Goal: Task Accomplishment & Management: Check status

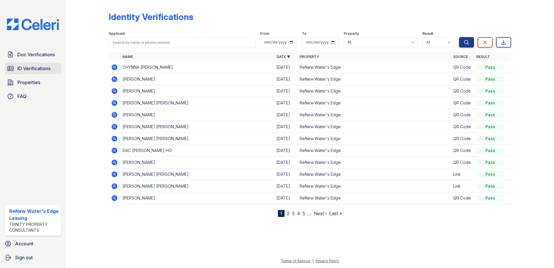
click at [29, 70] on span "ID Verifications" at bounding box center [33, 68] width 33 height 7
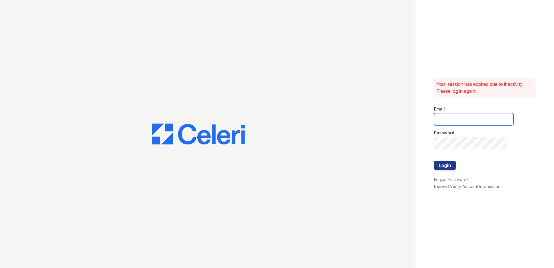
type input "renewwatersedge@trinity-pm.com"
click at [449, 168] on button "Login" at bounding box center [445, 165] width 22 height 9
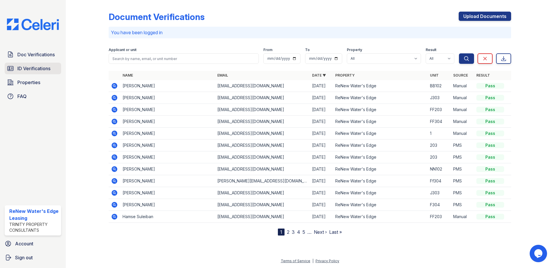
click at [26, 70] on span "ID Verifications" at bounding box center [33, 68] width 33 height 7
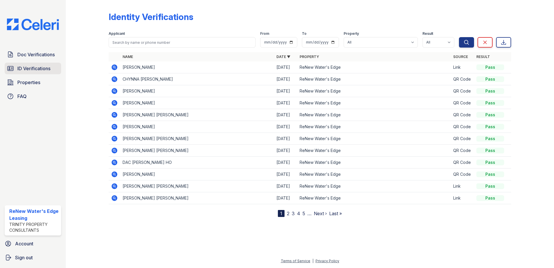
click at [26, 66] on span "ID Verifications" at bounding box center [33, 68] width 33 height 7
click at [42, 68] on span "ID Verifications" at bounding box center [33, 68] width 33 height 7
click at [34, 70] on span "ID Verifications" at bounding box center [33, 68] width 33 height 7
click at [36, 56] on span "Doc Verifications" at bounding box center [35, 54] width 37 height 7
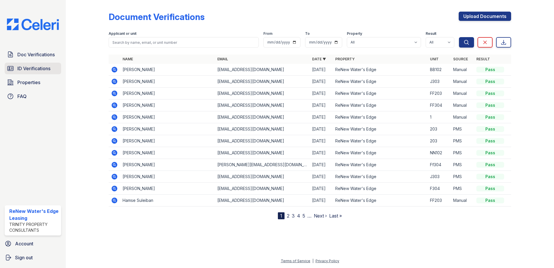
click at [35, 69] on span "ID Verifications" at bounding box center [33, 68] width 33 height 7
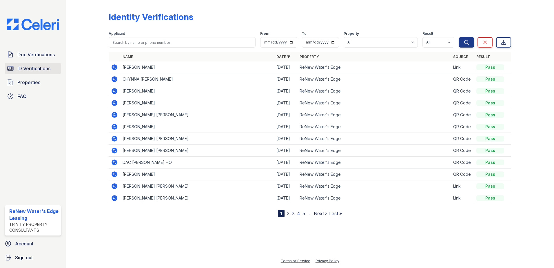
click at [36, 63] on link "ID Verifications" at bounding box center [33, 69] width 57 height 12
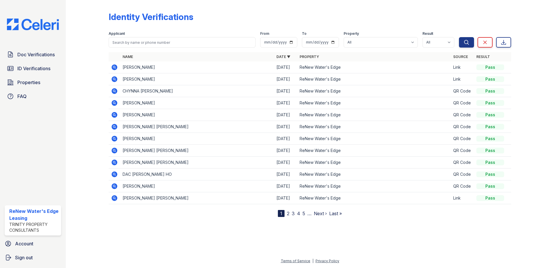
click at [115, 68] on icon at bounding box center [114, 67] width 7 height 7
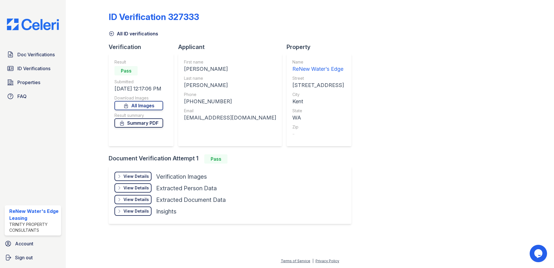
click at [137, 123] on link "Summary PDF" at bounding box center [139, 122] width 49 height 9
click at [31, 68] on span "ID Verifications" at bounding box center [33, 68] width 33 height 7
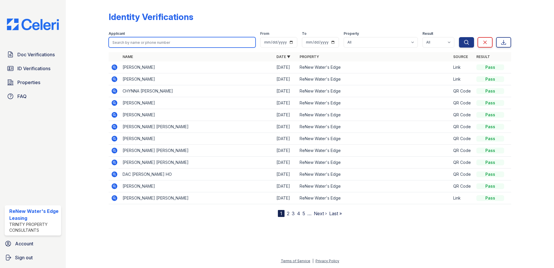
click at [147, 42] on input "search" at bounding box center [182, 42] width 147 height 10
type input "Flori"
drag, startPoint x: 147, startPoint y: 42, endPoint x: 104, endPoint y: 39, distance: 42.7
click at [104, 39] on div "Identity Verifications Filter Applicant Flori From To Property All ReNew Water'…" at bounding box center [310, 113] width 470 height 226
type input "flori"
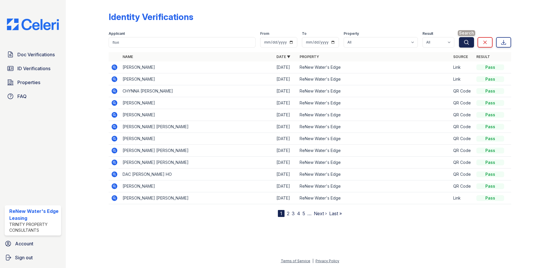
click at [471, 43] on button "Search" at bounding box center [466, 42] width 15 height 10
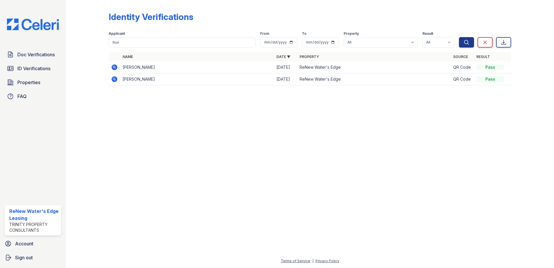
click at [116, 80] on icon at bounding box center [114, 79] width 7 height 7
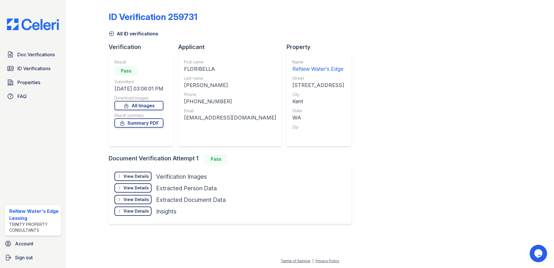
click at [126, 173] on div "View Details Details" at bounding box center [133, 176] width 37 height 9
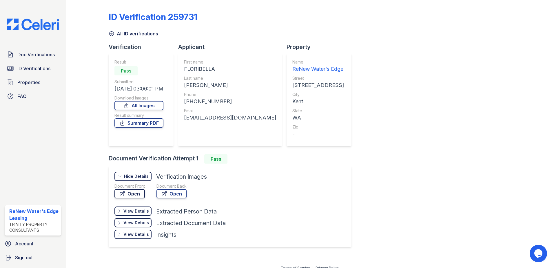
click at [131, 193] on link "Open" at bounding box center [130, 193] width 30 height 9
click at [111, 32] on icon at bounding box center [112, 34] width 6 height 6
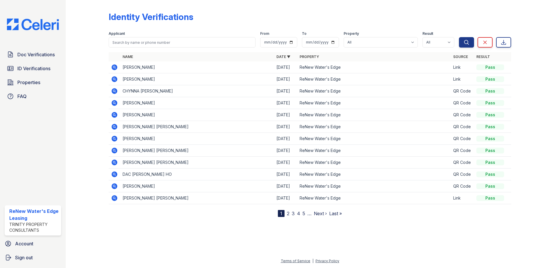
click at [116, 70] on icon at bounding box center [114, 67] width 7 height 7
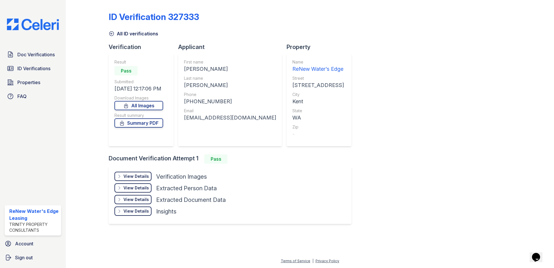
click at [122, 174] on div "View Details Details" at bounding box center [133, 176] width 37 height 9
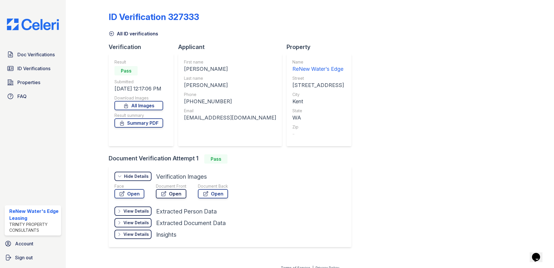
click at [175, 192] on link "Open" at bounding box center [171, 193] width 30 height 9
drag, startPoint x: 299, startPoint y: 220, endPoint x: 316, endPoint y: 243, distance: 28.9
click at [316, 243] on div "View Details Details Hide Details Details Verification Images Face Open Documen…" at bounding box center [230, 206] width 243 height 81
